Goal: Information Seeking & Learning: Learn about a topic

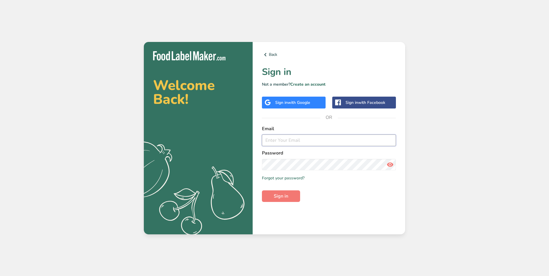
click at [299, 140] on input "email" at bounding box center [329, 141] width 134 height 12
type input "[EMAIL_ADDRESS][DOMAIN_NAME]"
click at [284, 193] on span "Sign in" at bounding box center [281, 196] width 14 height 7
click at [281, 197] on span "Sign in" at bounding box center [281, 196] width 14 height 7
click at [392, 163] on icon at bounding box center [390, 165] width 7 height 10
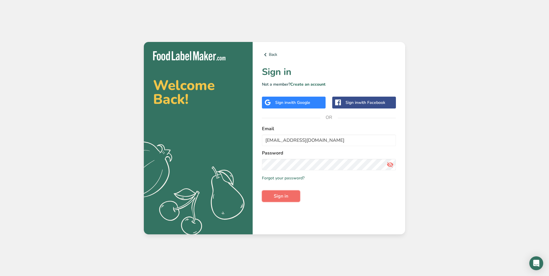
click at [288, 198] on span "Sign in" at bounding box center [281, 196] width 14 height 7
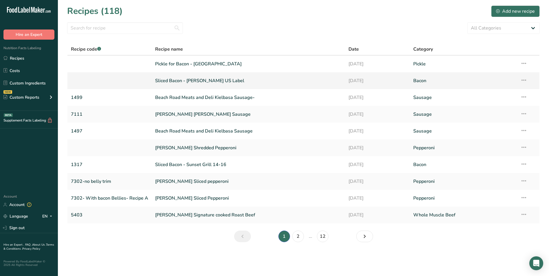
click at [200, 81] on link "Sliced Bacon - Cherry Pink US Label" at bounding box center [248, 81] width 187 height 12
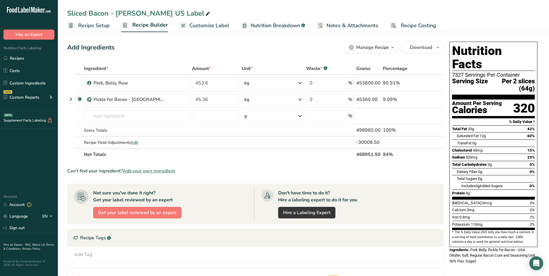
click at [273, 24] on span "Nutrition Breakdown" at bounding box center [276, 26] width 50 height 8
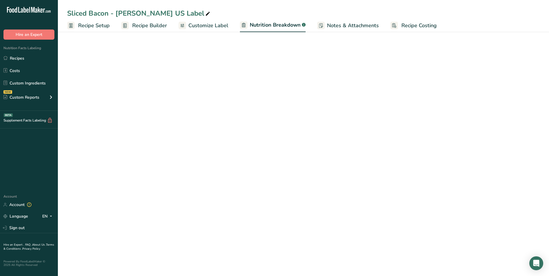
select select "Calories"
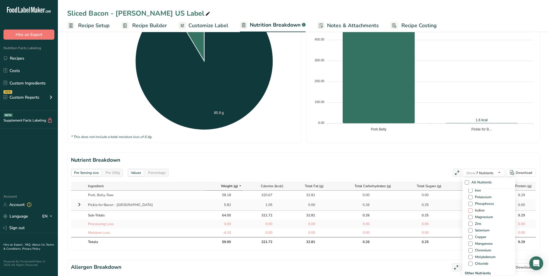
scroll to position [261, 0]
click at [469, 234] on span at bounding box center [471, 235] width 4 height 4
click at [469, 234] on input "Chloride" at bounding box center [471, 235] width 4 height 4
checkbox input "true"
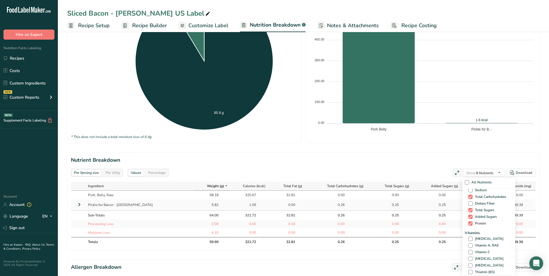
scroll to position [0, 0]
drag, startPoint x: 466, startPoint y: 183, endPoint x: 472, endPoint y: 183, distance: 6.4
click at [466, 183] on span at bounding box center [467, 182] width 4 height 4
click at [466, 183] on input "All Nutrients" at bounding box center [467, 183] width 4 height 4
checkbox input "true"
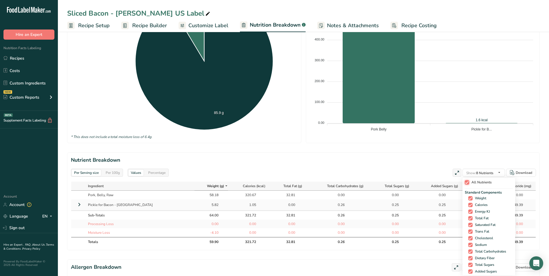
checkbox input "true"
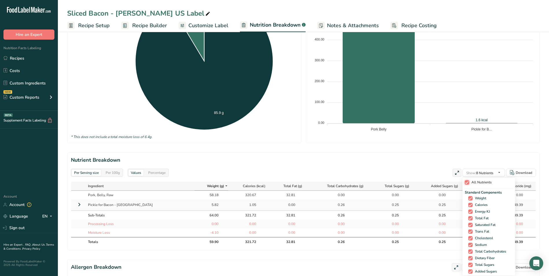
checkbox input "true"
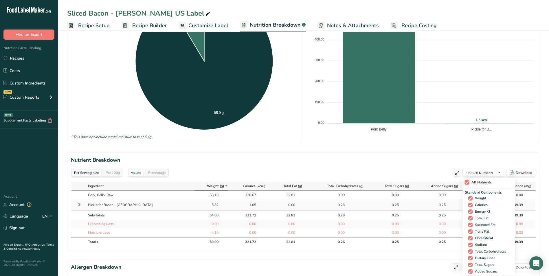
checkbox input "true"
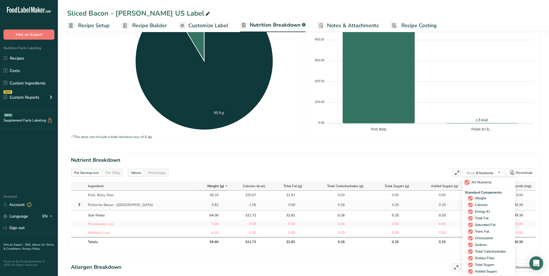
checkbox input "true"
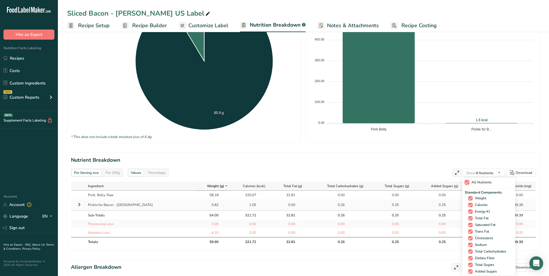
checkbox input "true"
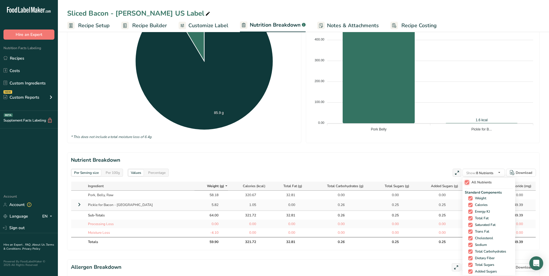
checkbox input "true"
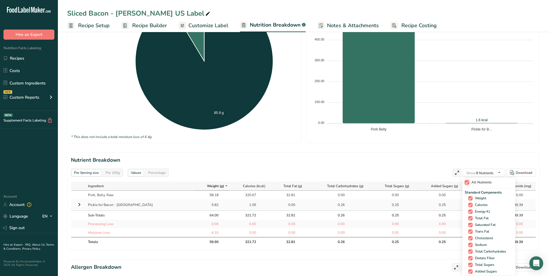
checkbox input "true"
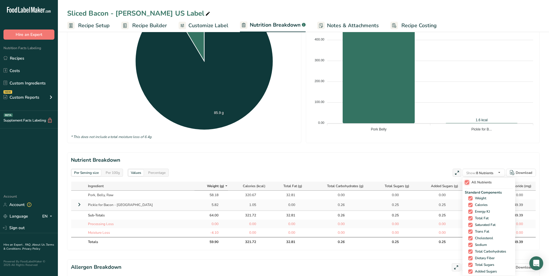
checkbox input "true"
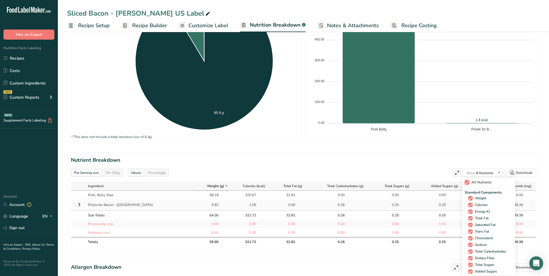
checkbox input "true"
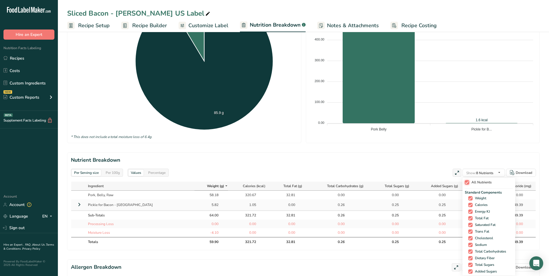
checkbox input "true"
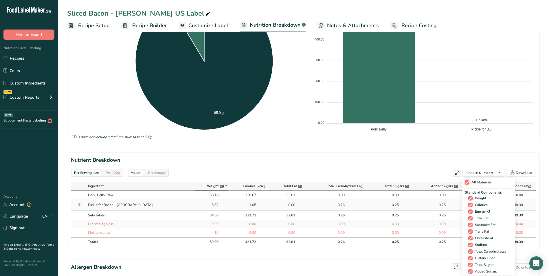
checkbox input "true"
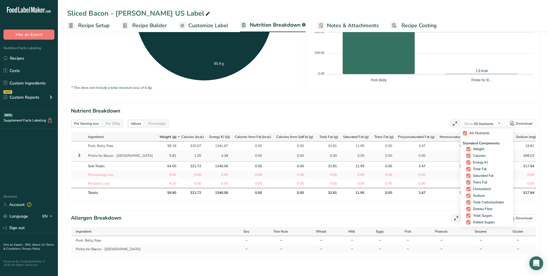
click at [465, 131] on span at bounding box center [465, 133] width 4 height 4
click at [465, 132] on input "All Nutrients" at bounding box center [465, 134] width 4 height 4
checkbox input "false"
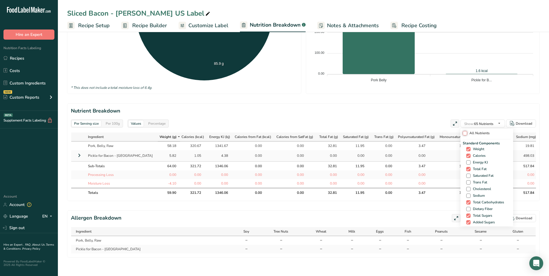
checkbox input "false"
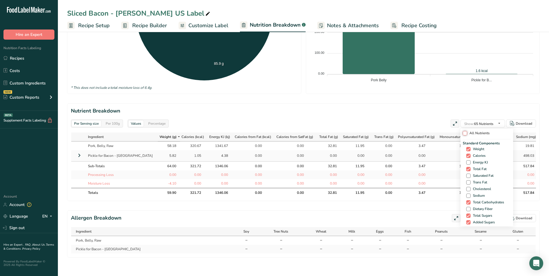
checkbox input "false"
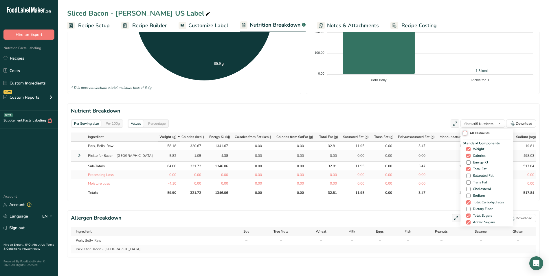
checkbox input "false"
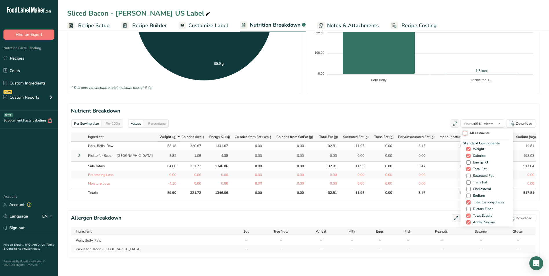
checkbox input "false"
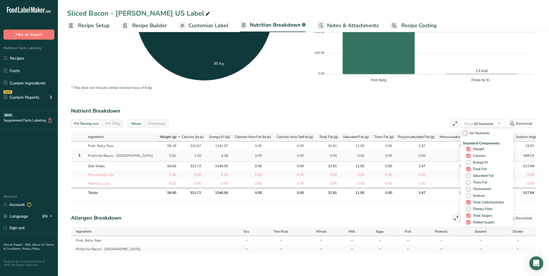
checkbox input "false"
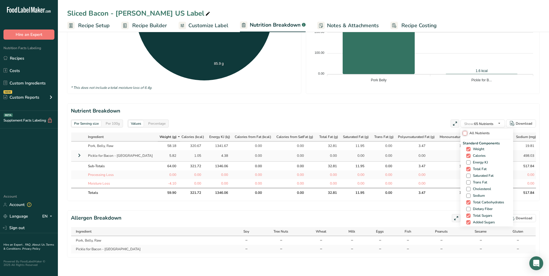
checkbox input "false"
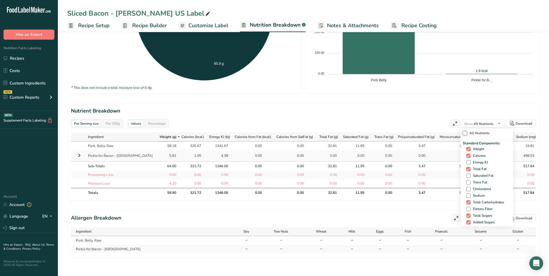
checkbox input "false"
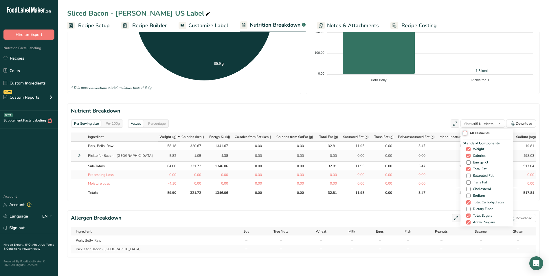
checkbox input "false"
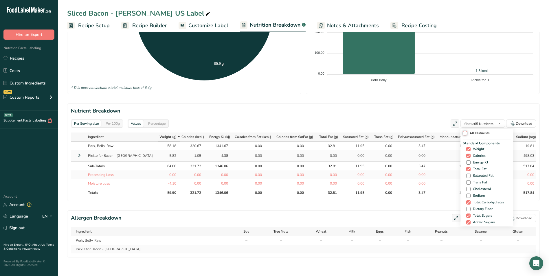
checkbox input "false"
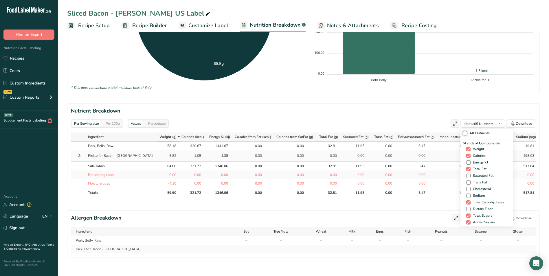
checkbox input "false"
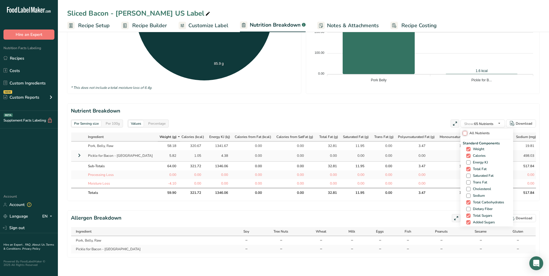
checkbox input "false"
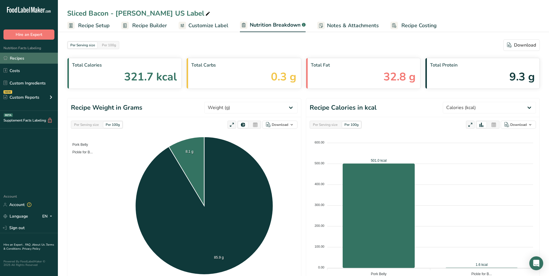
click at [21, 56] on link "Recipes" at bounding box center [29, 58] width 58 height 11
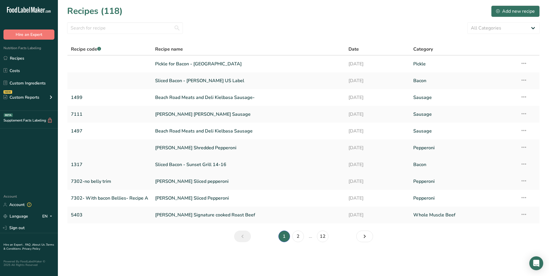
click at [186, 165] on link "Sliced Bacon - Sunset Grill 14-16" at bounding box center [248, 165] width 187 height 12
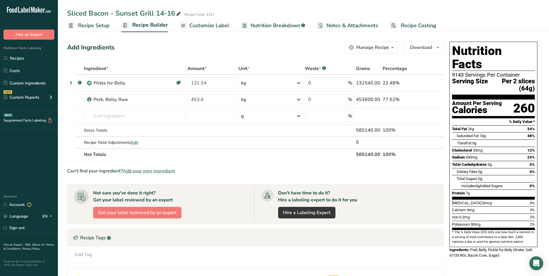
click at [263, 26] on span "Nutrition Breakdown" at bounding box center [276, 26] width 50 height 8
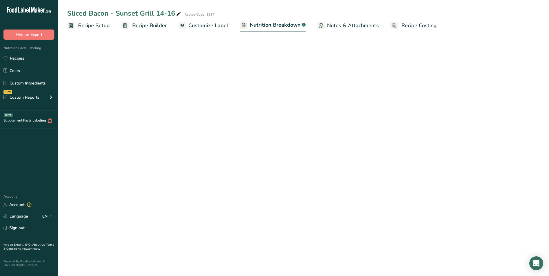
select select "Calories"
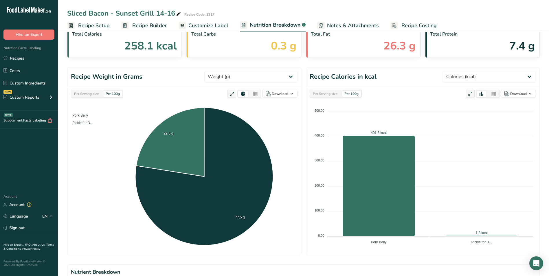
scroll to position [116, 0]
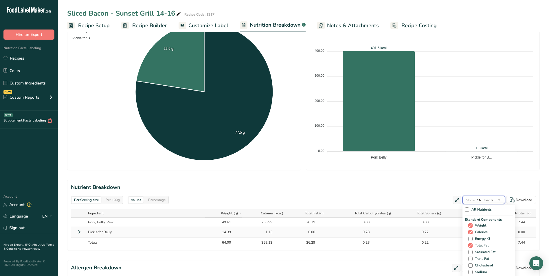
click at [500, 200] on icon "button" at bounding box center [499, 200] width 5 height 7
click at [468, 209] on span at bounding box center [467, 210] width 4 height 4
click at [468, 209] on input "All Nutrients" at bounding box center [467, 210] width 4 height 4
checkbox input "true"
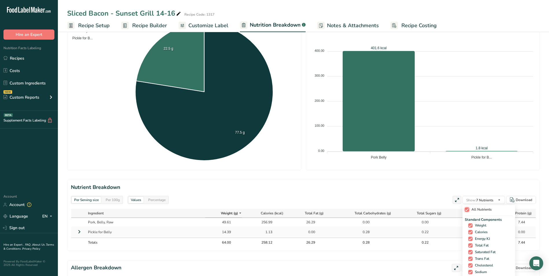
checkbox input "true"
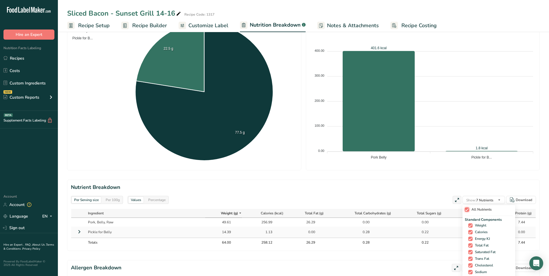
checkbox input "true"
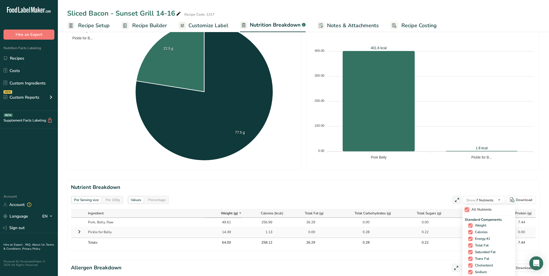
checkbox input "true"
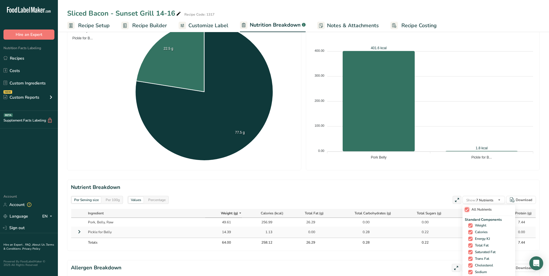
checkbox input "true"
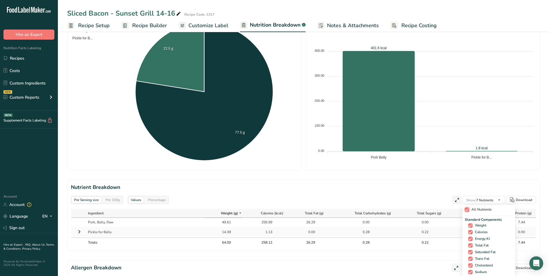
checkbox input "true"
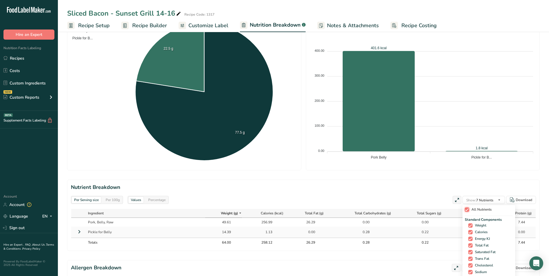
checkbox input "true"
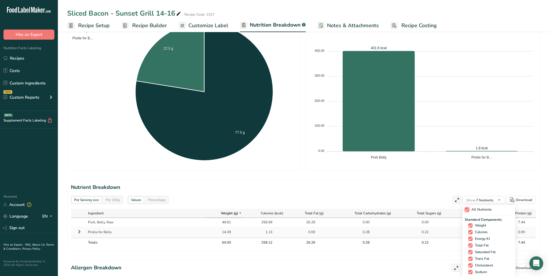
checkbox input "true"
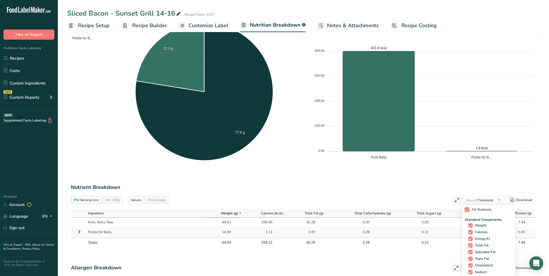
checkbox input "true"
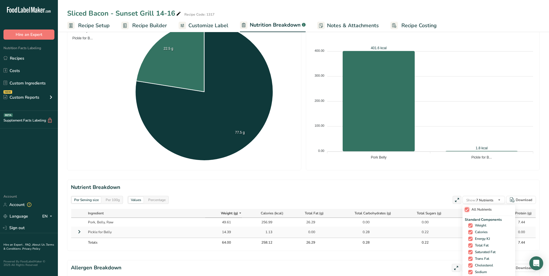
checkbox input "true"
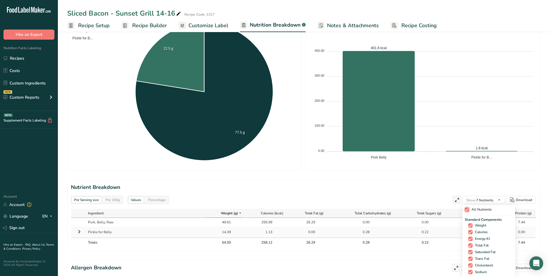
checkbox input "true"
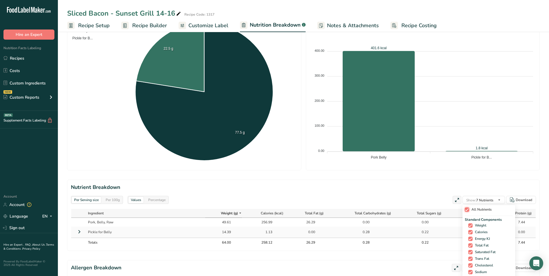
checkbox input "true"
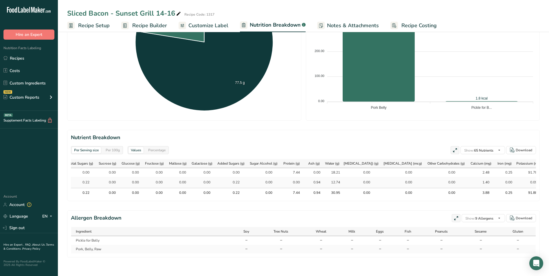
scroll to position [0, 599]
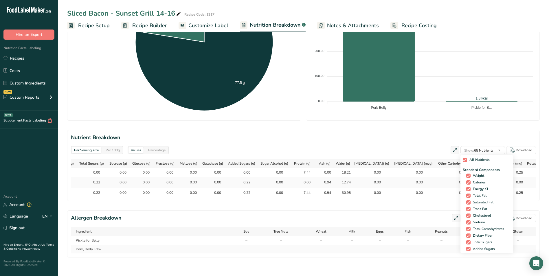
click at [463, 158] on span at bounding box center [465, 160] width 4 height 4
click at [463, 158] on input "All Nutrients" at bounding box center [465, 160] width 4 height 4
checkbox input "false"
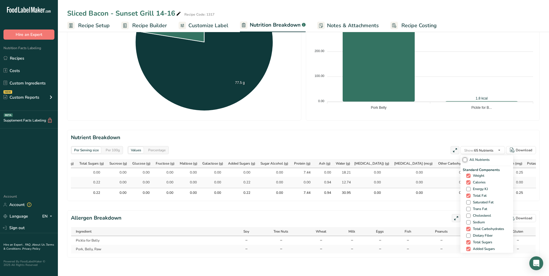
checkbox input "false"
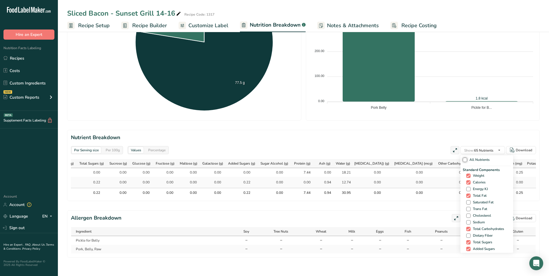
checkbox input "false"
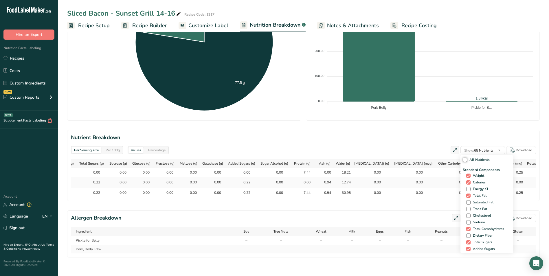
checkbox input "false"
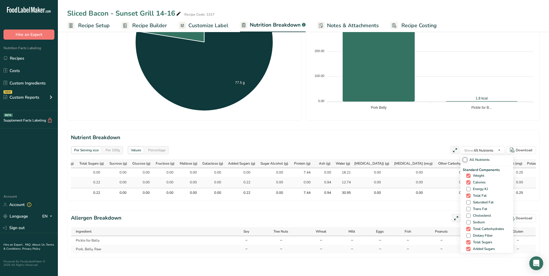
checkbox input "false"
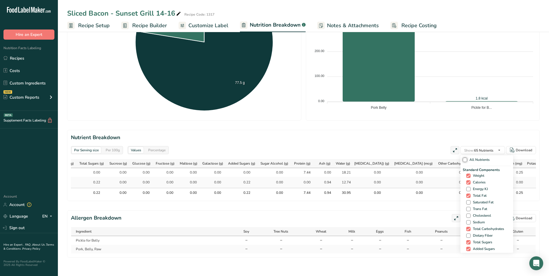
checkbox input "false"
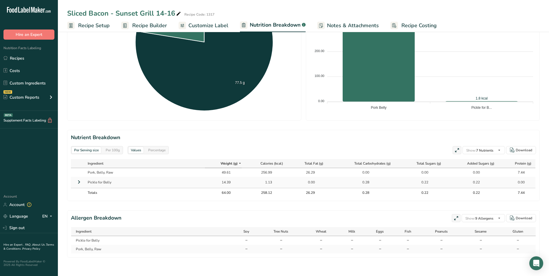
click at [357, 130] on section "Nutrient Breakdown Per Serving size Per 100g Values Percentage Show: 7 Nutrient…" at bounding box center [303, 165] width 473 height 71
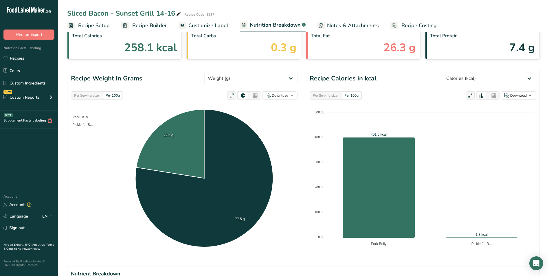
scroll to position [0, 0]
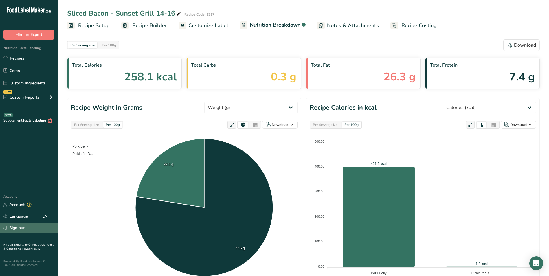
click at [24, 226] on link "Sign out" at bounding box center [29, 228] width 58 height 10
